Goal: Task Accomplishment & Management: Use online tool/utility

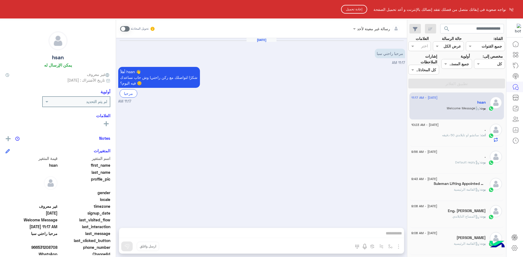
click at [346, 10] on button "إعادة تحميل" at bounding box center [354, 9] width 26 height 9
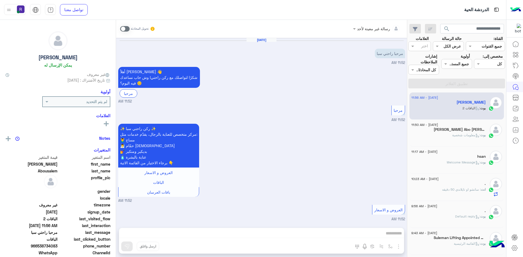
scroll to position [355, 0]
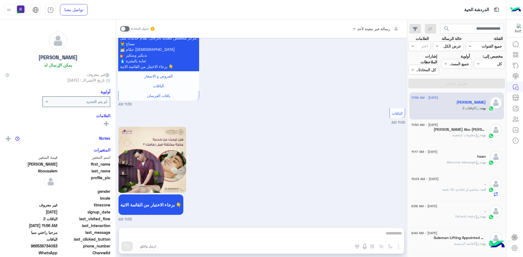
click at [470, 134] on span ": معلومات شخصية" at bounding box center [466, 135] width 28 height 4
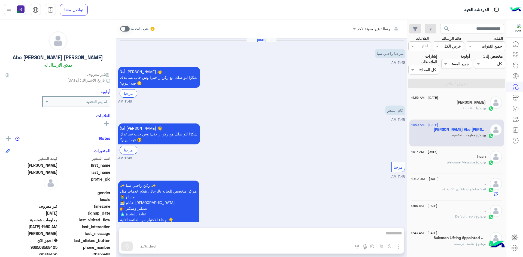
scroll to position [298, 0]
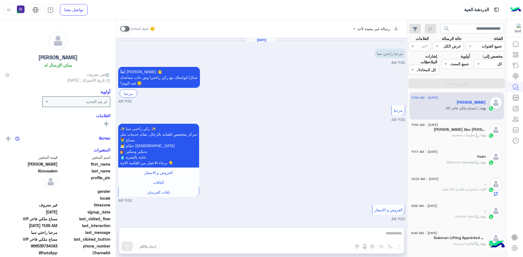
scroll to position [491, 0]
